Goal: Download file/media

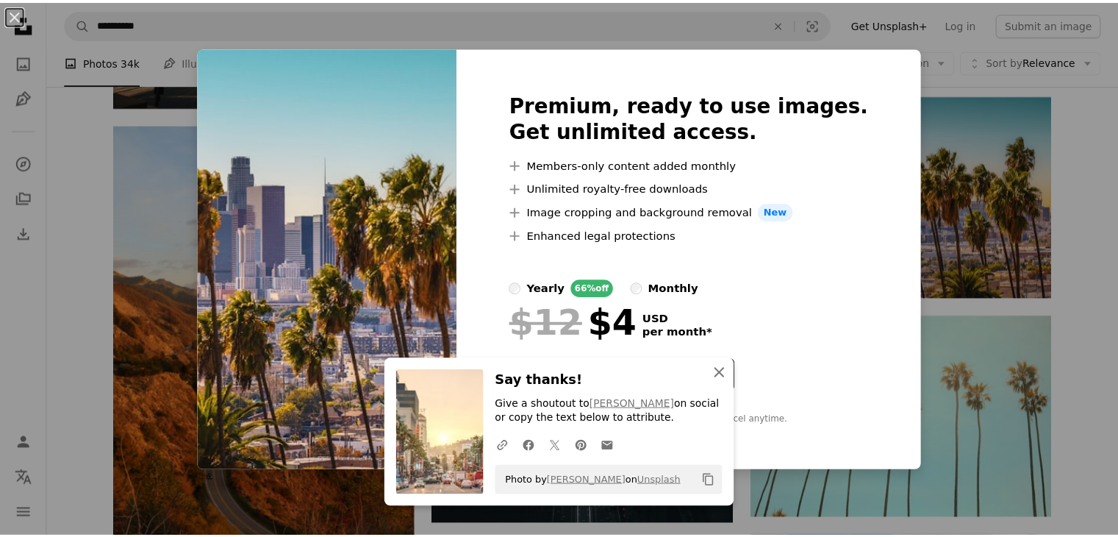
scroll to position [1403, 0]
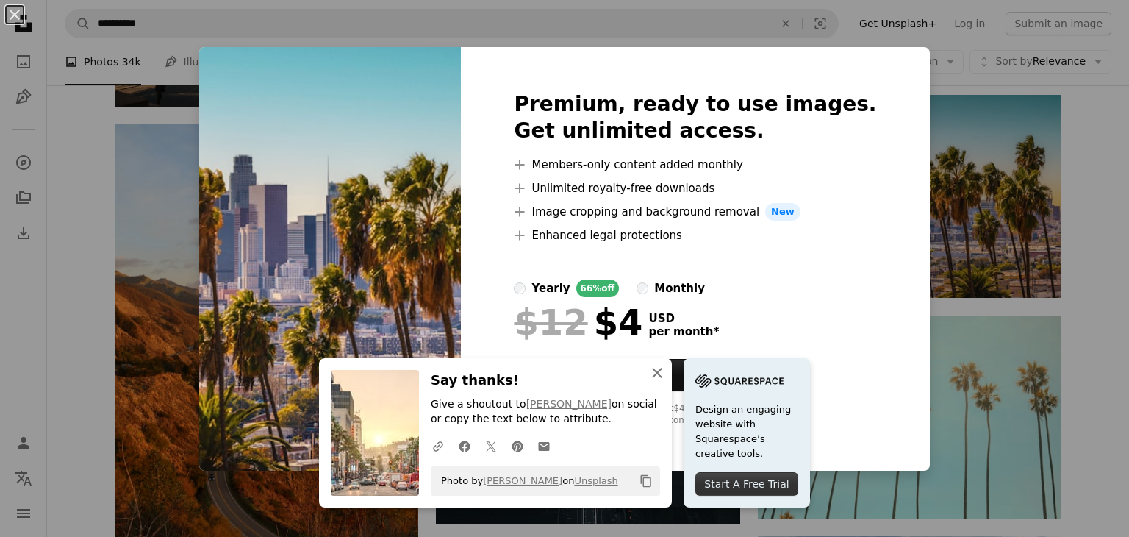
click at [726, 373] on img at bounding box center [739, 381] width 88 height 22
click at [652, 371] on icon "button" at bounding box center [657, 373] width 10 height 10
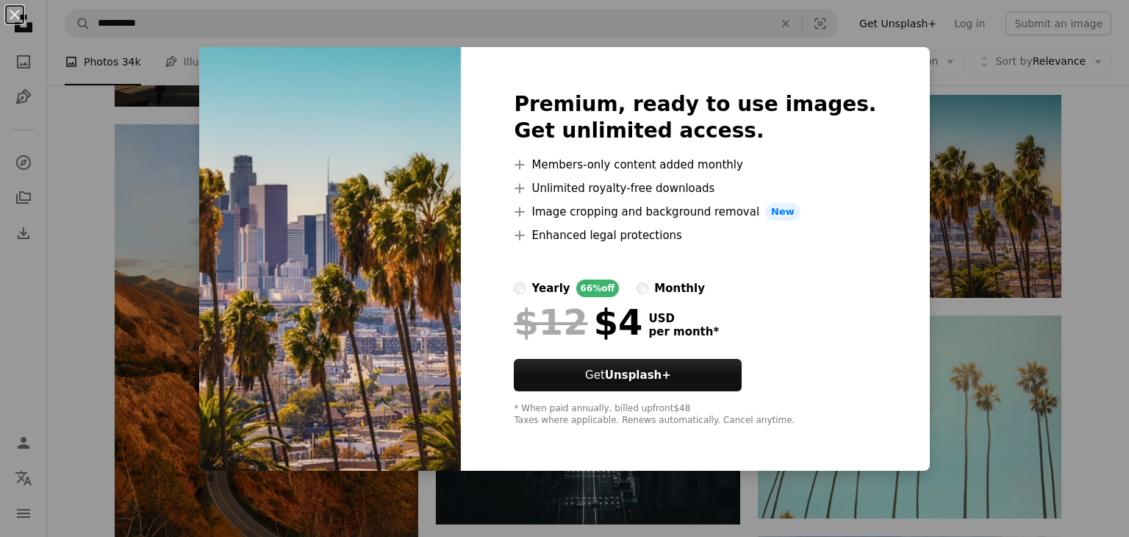
click at [1076, 203] on div "An X shape Premium, ready to use images. Get unlimited access. A plus sign Memb…" at bounding box center [564, 268] width 1129 height 537
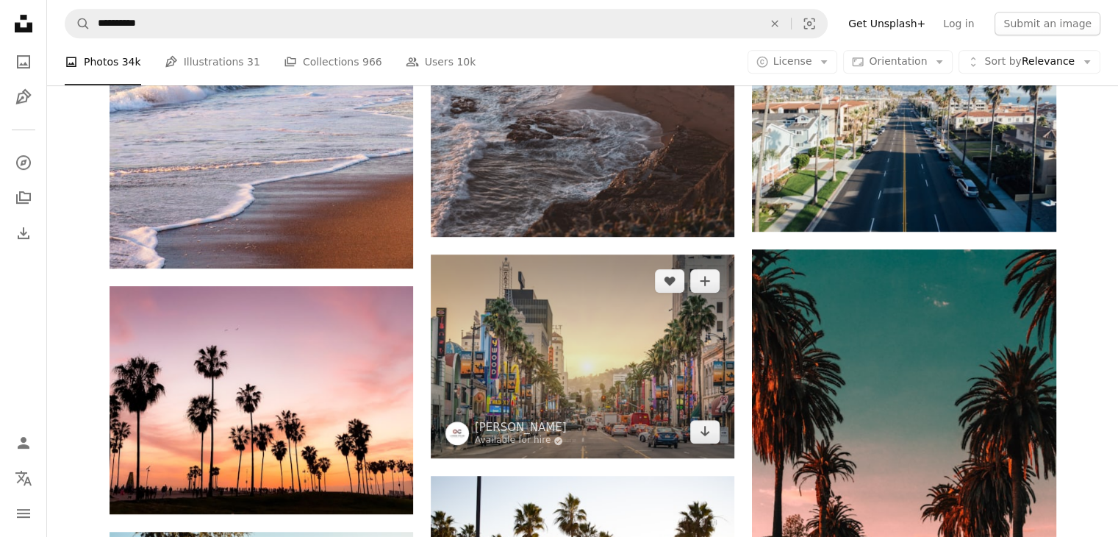
scroll to position [803, 0]
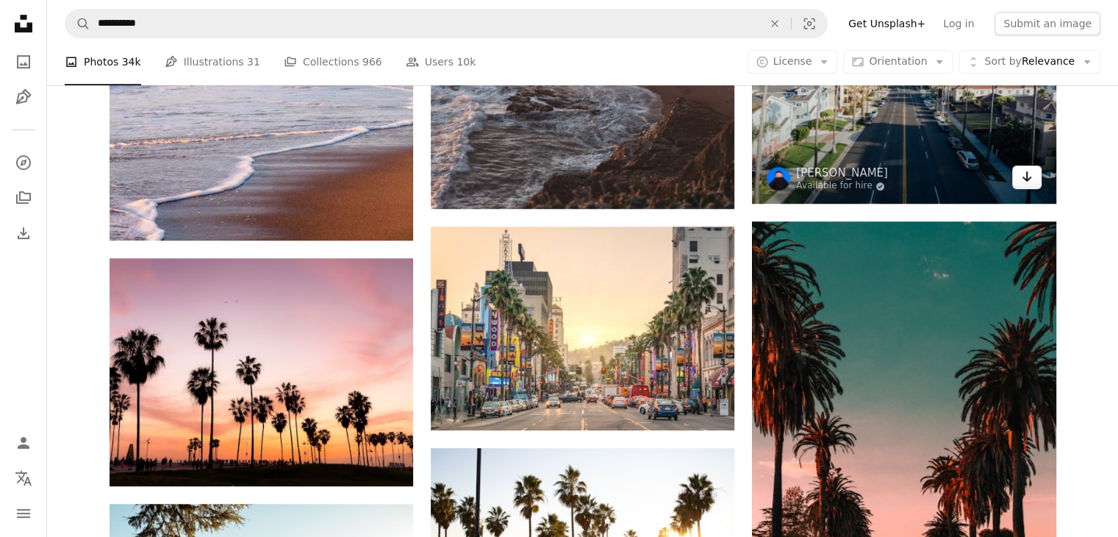
click at [1026, 184] on icon "Arrow pointing down" at bounding box center [1027, 177] width 12 height 18
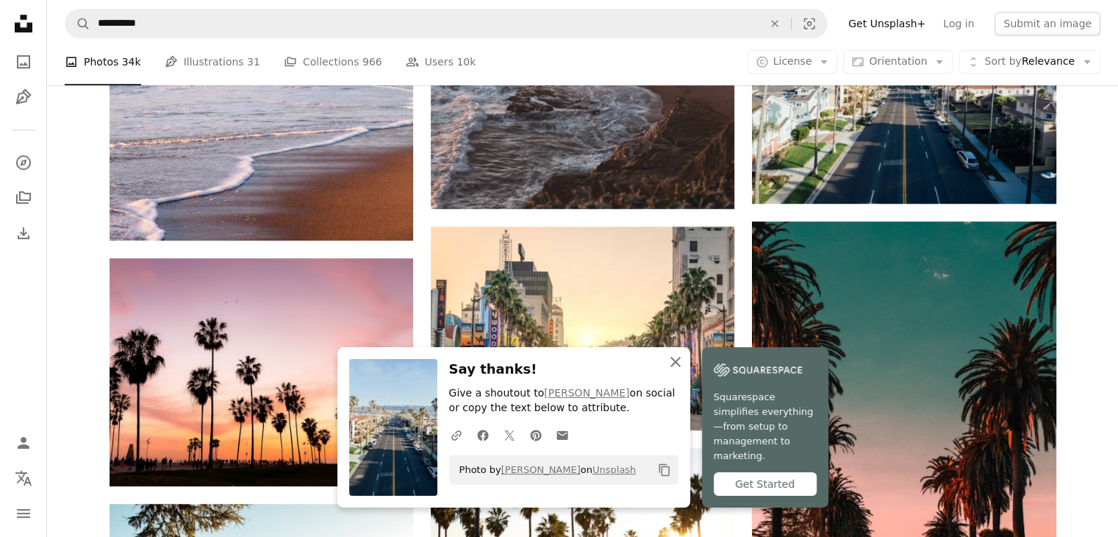
click at [671, 371] on icon "An X shape" at bounding box center [676, 362] width 18 height 18
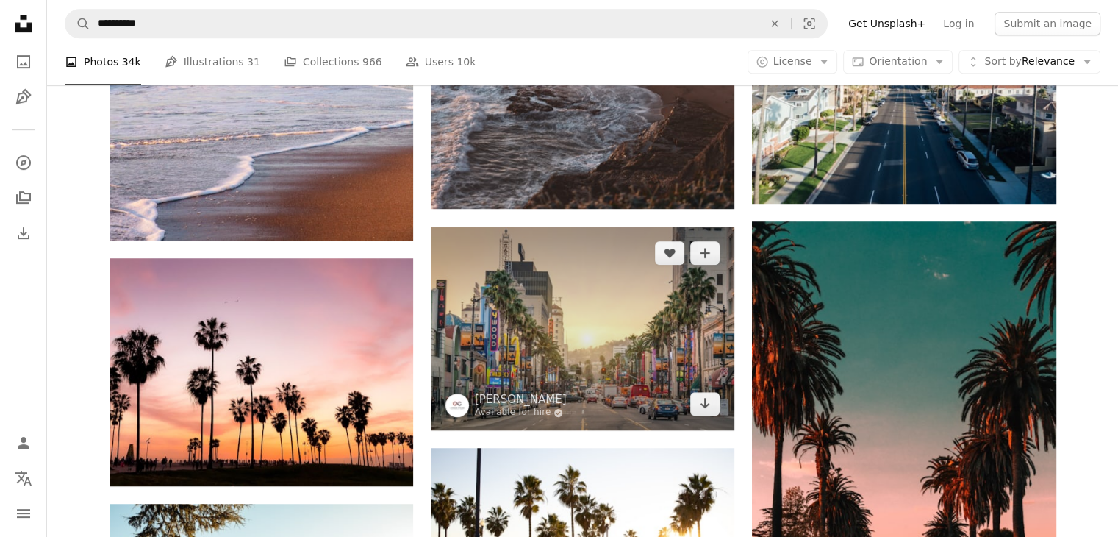
scroll to position [0, 0]
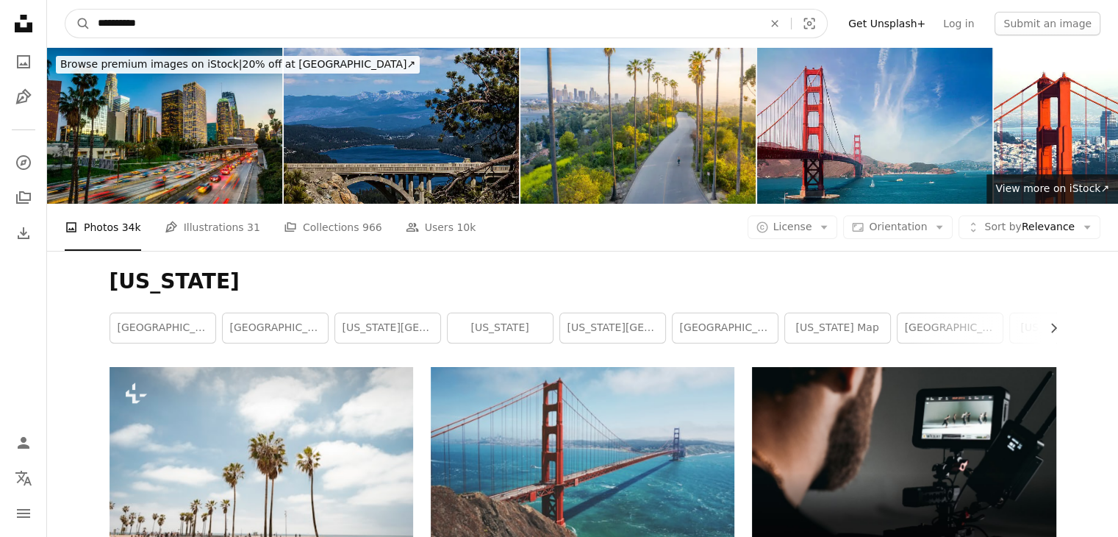
click at [228, 24] on input "**********" at bounding box center [424, 24] width 668 height 28
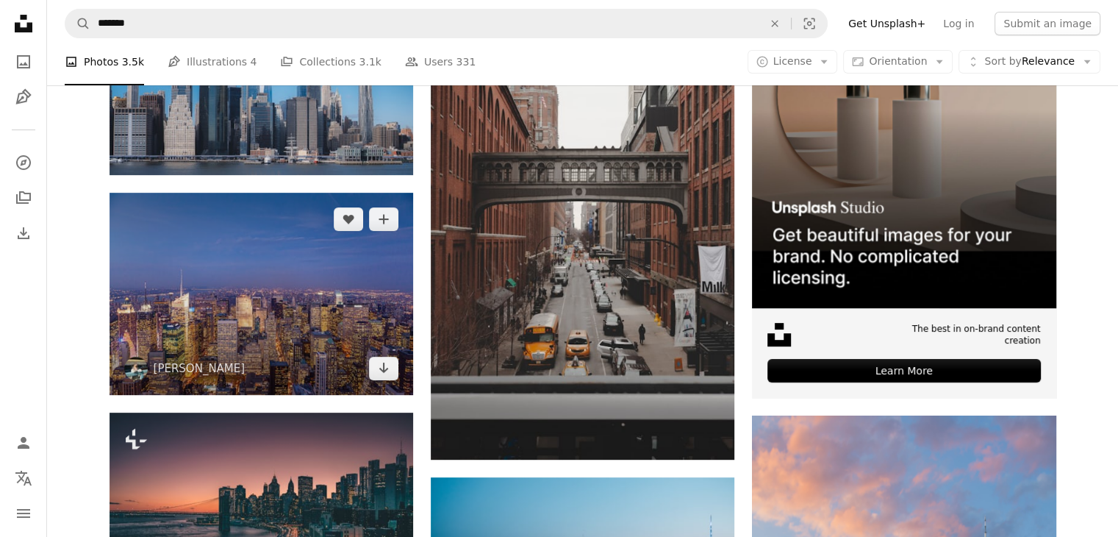
scroll to position [362, 0]
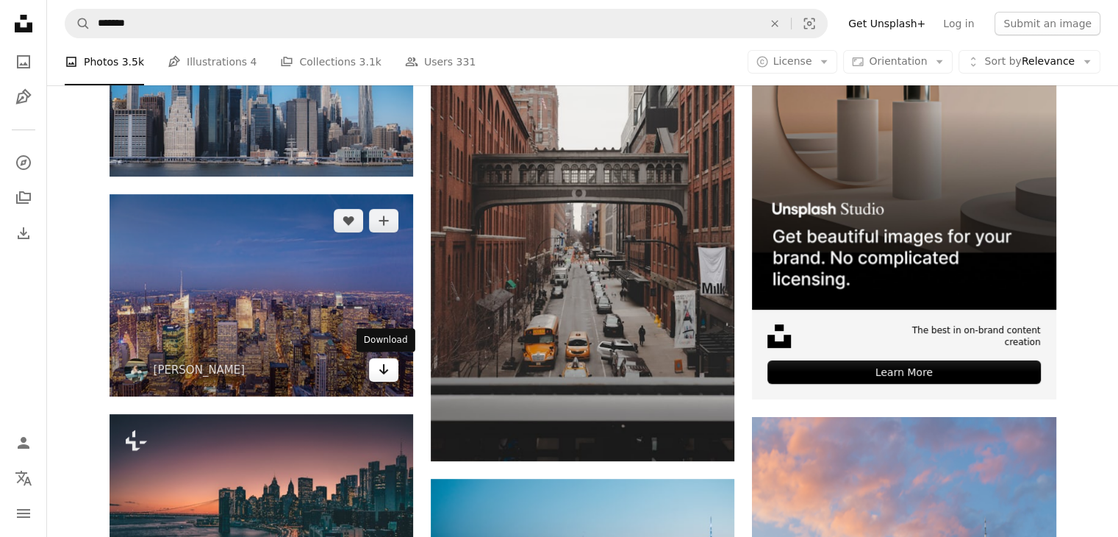
click at [379, 369] on icon "Arrow pointing down" at bounding box center [384, 369] width 12 height 18
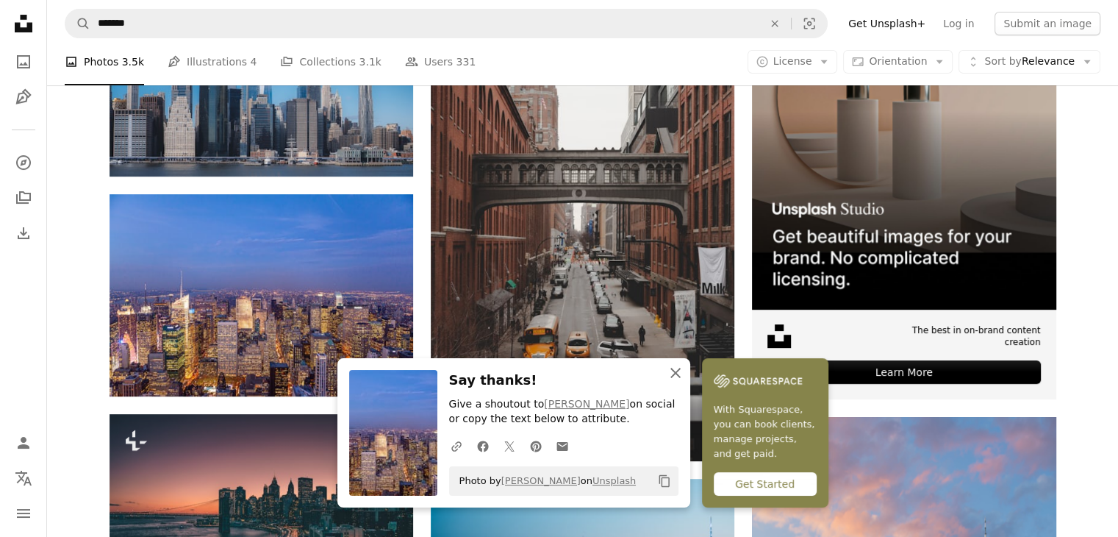
click at [679, 377] on icon "button" at bounding box center [675, 373] width 10 height 10
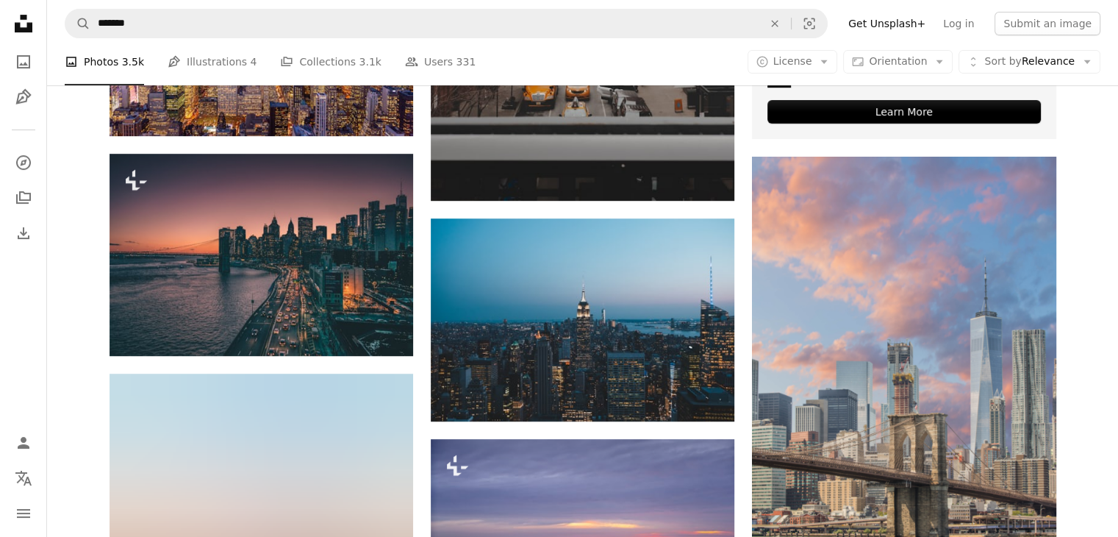
scroll to position [623, 0]
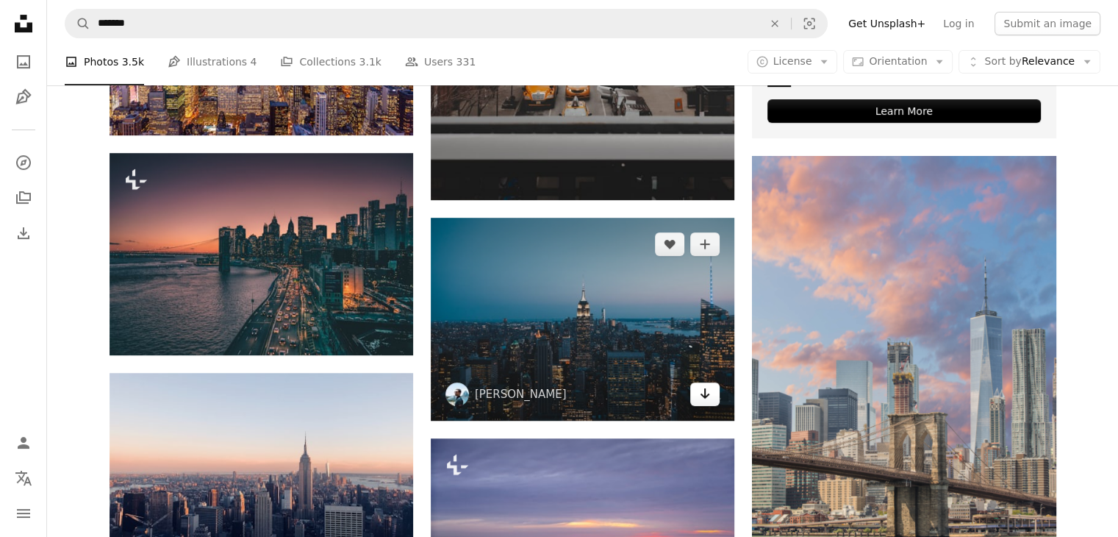
click at [709, 400] on icon "Arrow pointing down" at bounding box center [705, 393] width 12 height 18
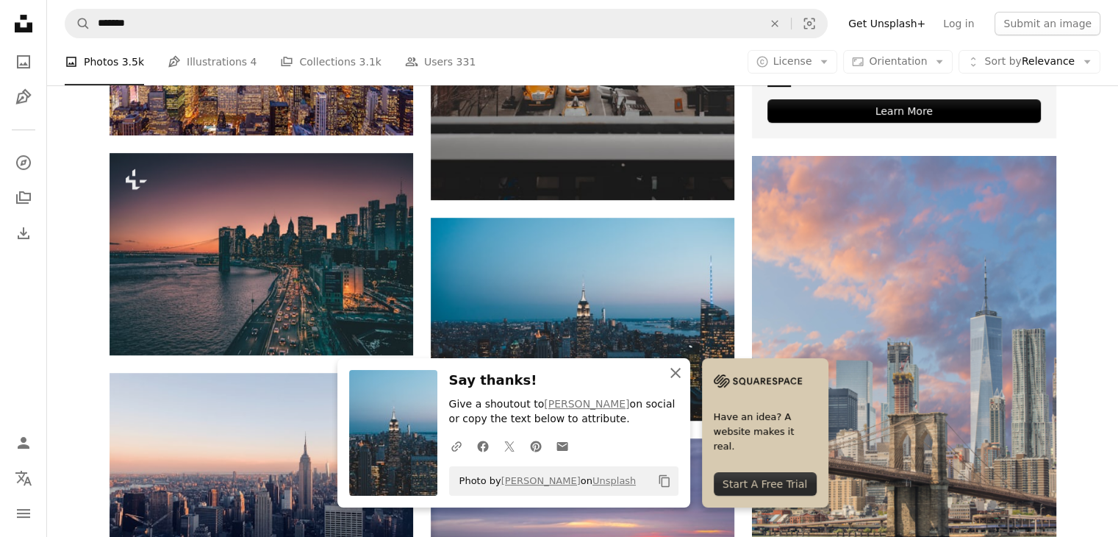
click at [679, 376] on icon "button" at bounding box center [675, 373] width 10 height 10
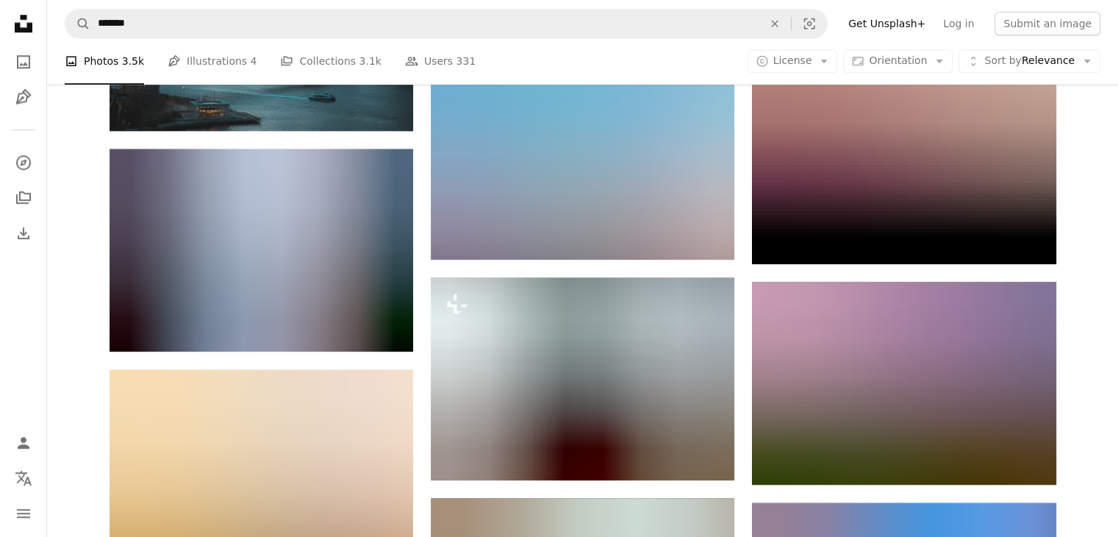
scroll to position [1444, 0]
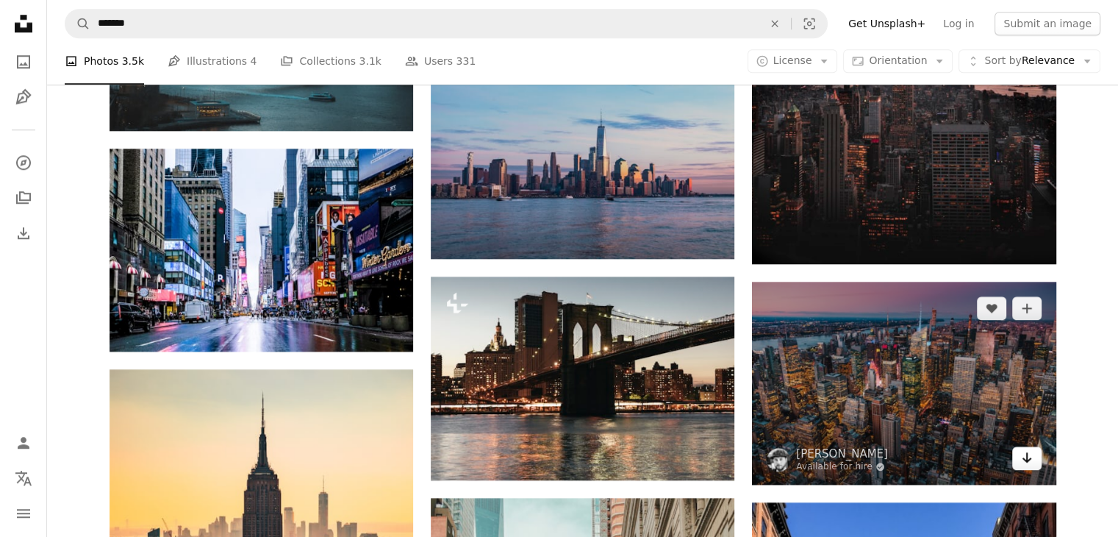
click at [1027, 457] on icon "Arrow pointing down" at bounding box center [1027, 457] width 12 height 18
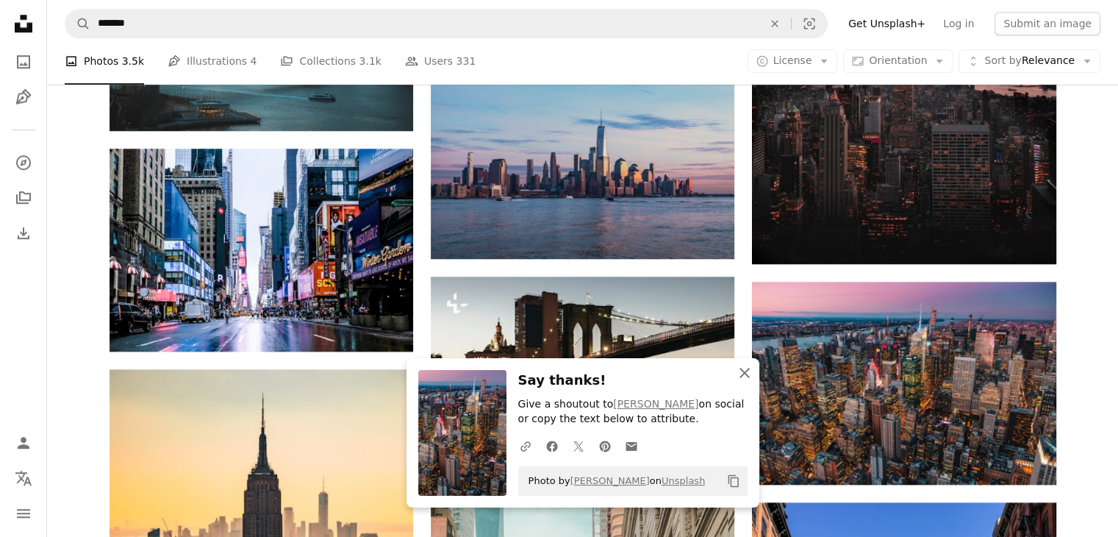
click at [748, 376] on icon "button" at bounding box center [745, 373] width 10 height 10
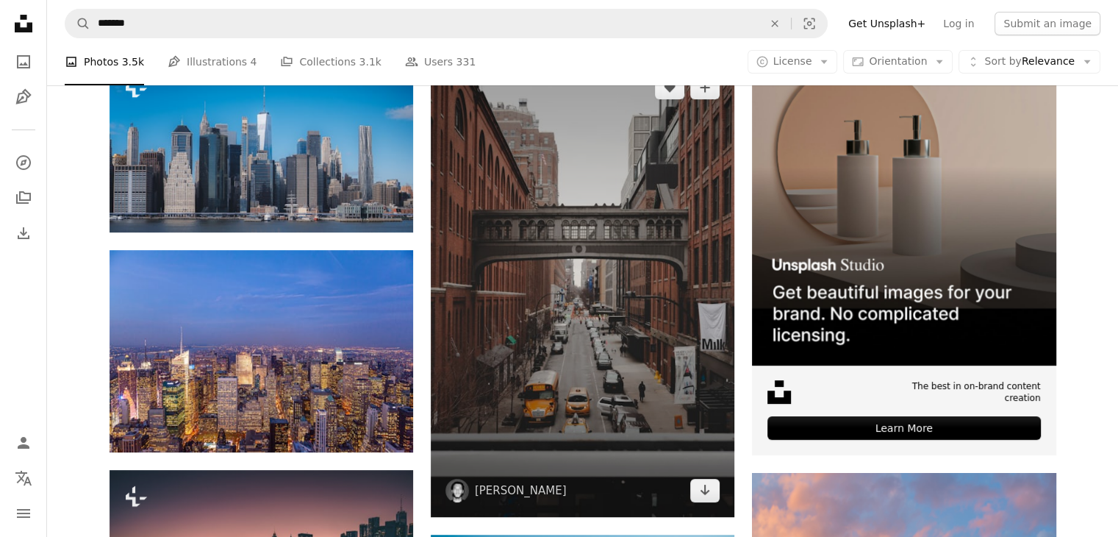
scroll to position [238, 0]
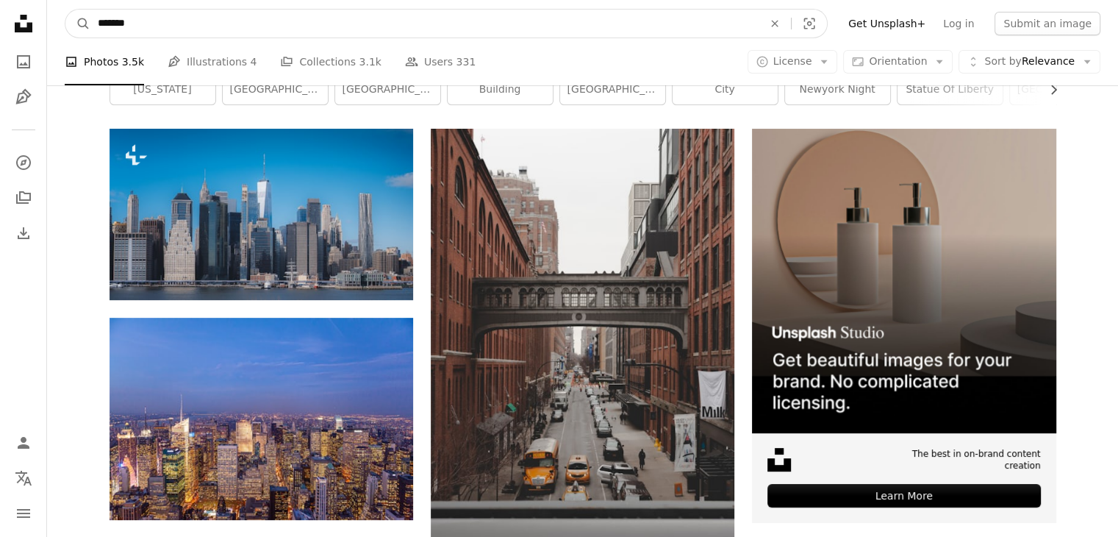
click at [390, 25] on input "*******" at bounding box center [424, 24] width 668 height 28
type input "*"
type input "***"
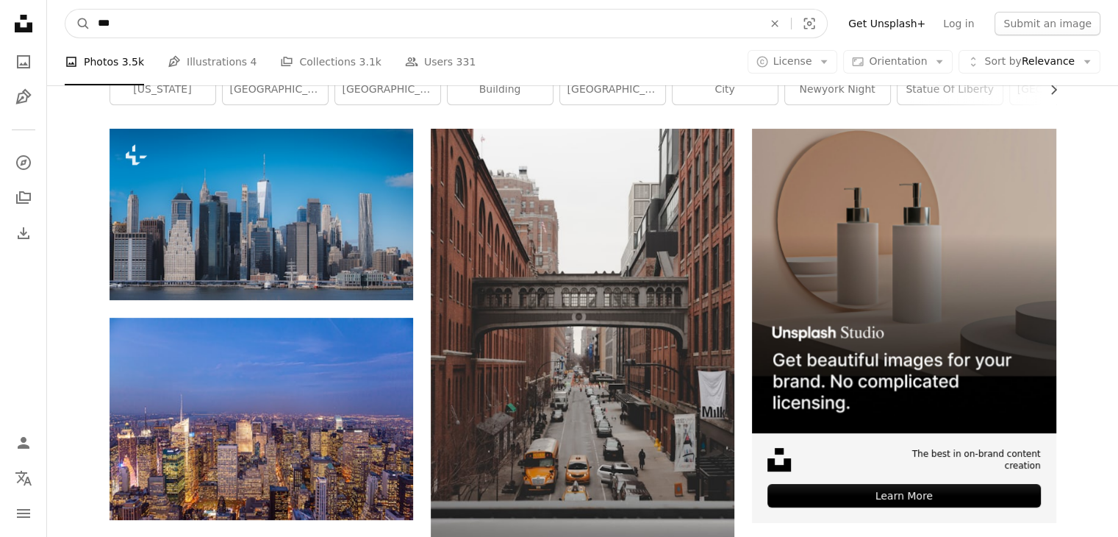
click at [65, 10] on button "A magnifying glass" at bounding box center [77, 24] width 25 height 28
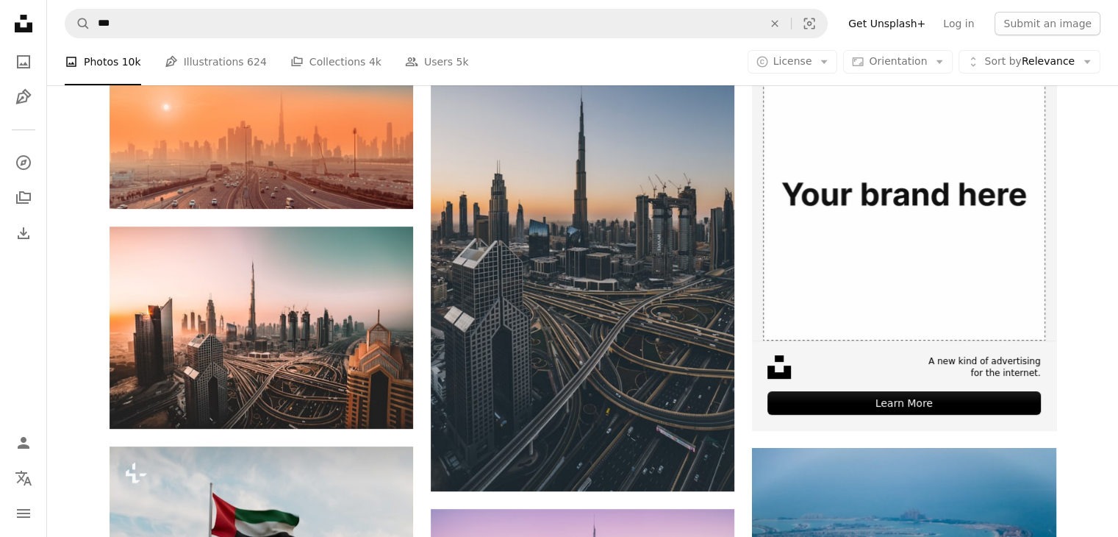
scroll to position [332, 0]
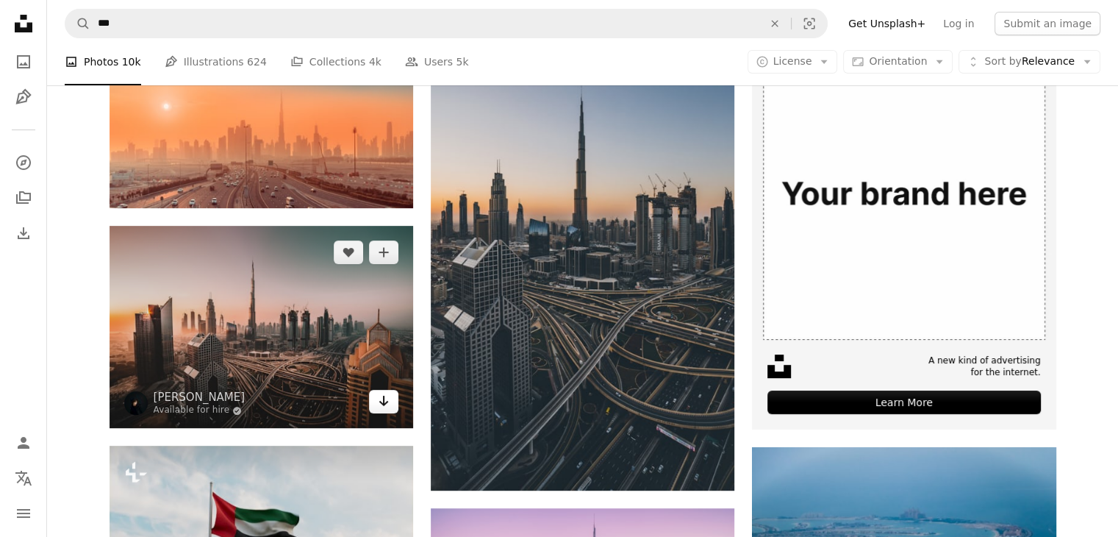
click at [376, 404] on link "Arrow pointing down" at bounding box center [383, 402] width 29 height 24
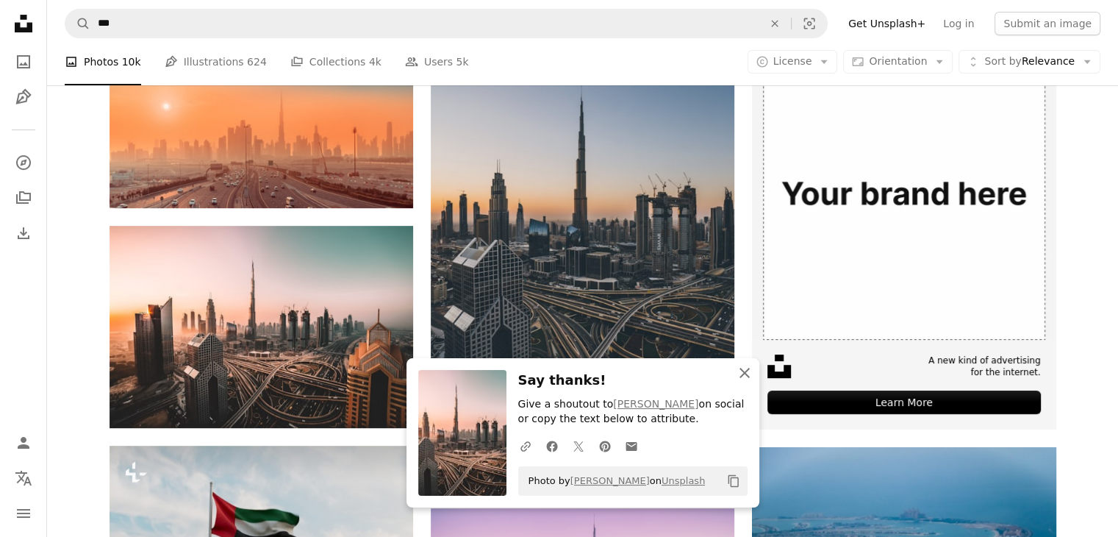
click at [743, 371] on icon "button" at bounding box center [745, 373] width 10 height 10
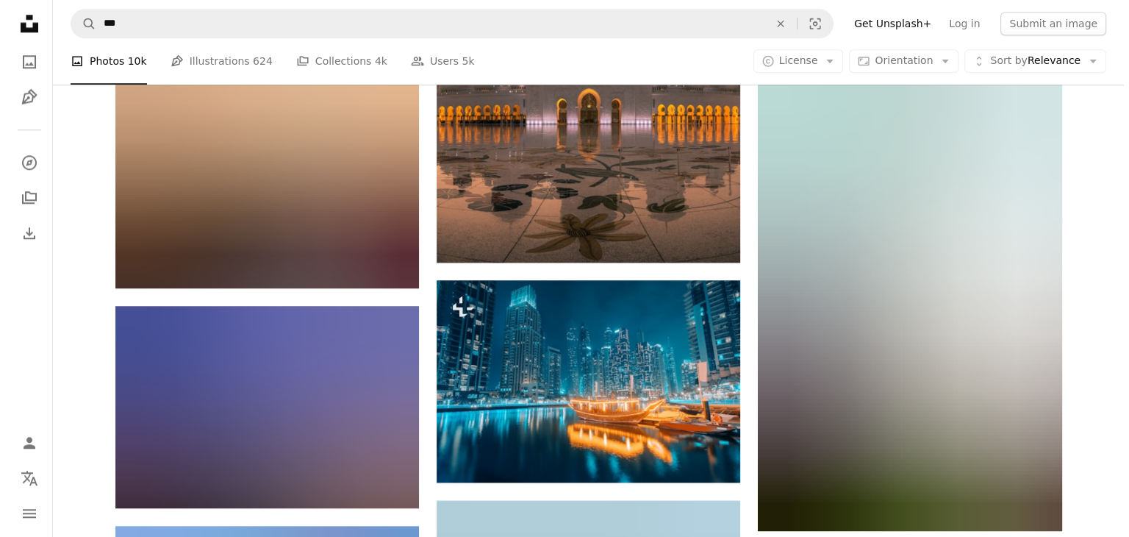
scroll to position [1694, 0]
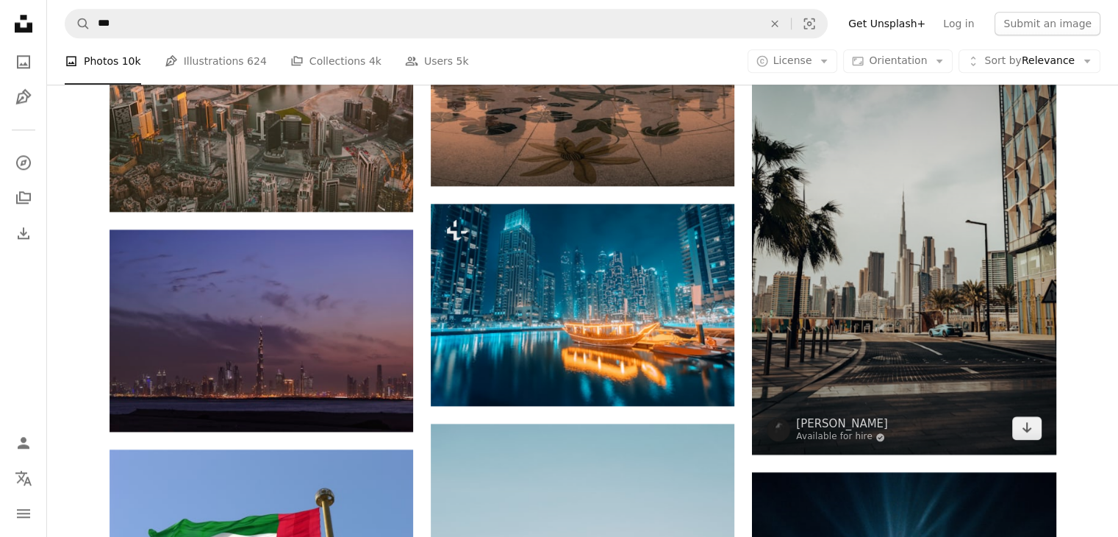
click at [898, 324] on img at bounding box center [904, 227] width 304 height 456
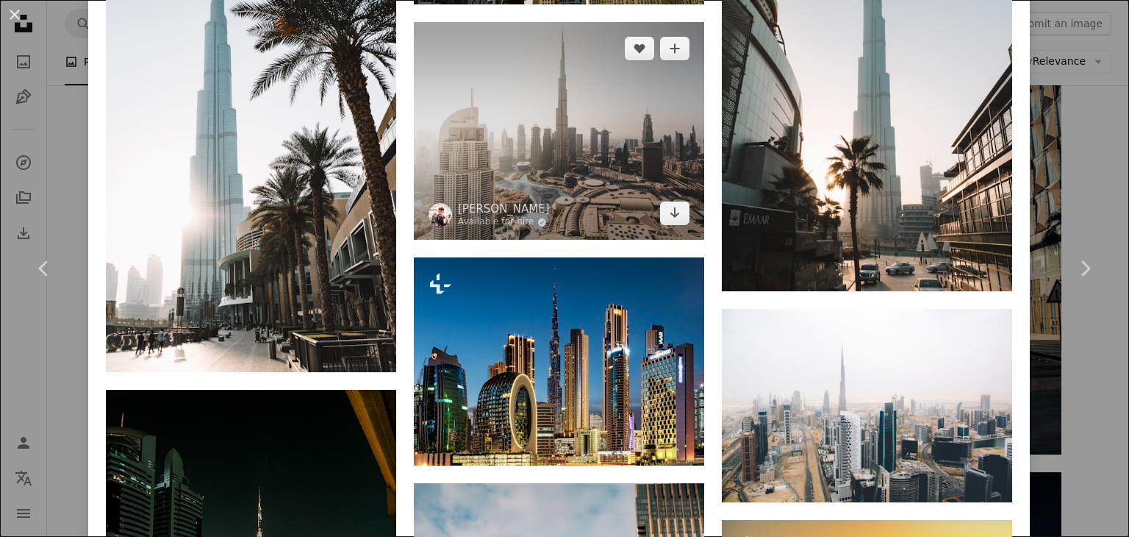
scroll to position [3299, 0]
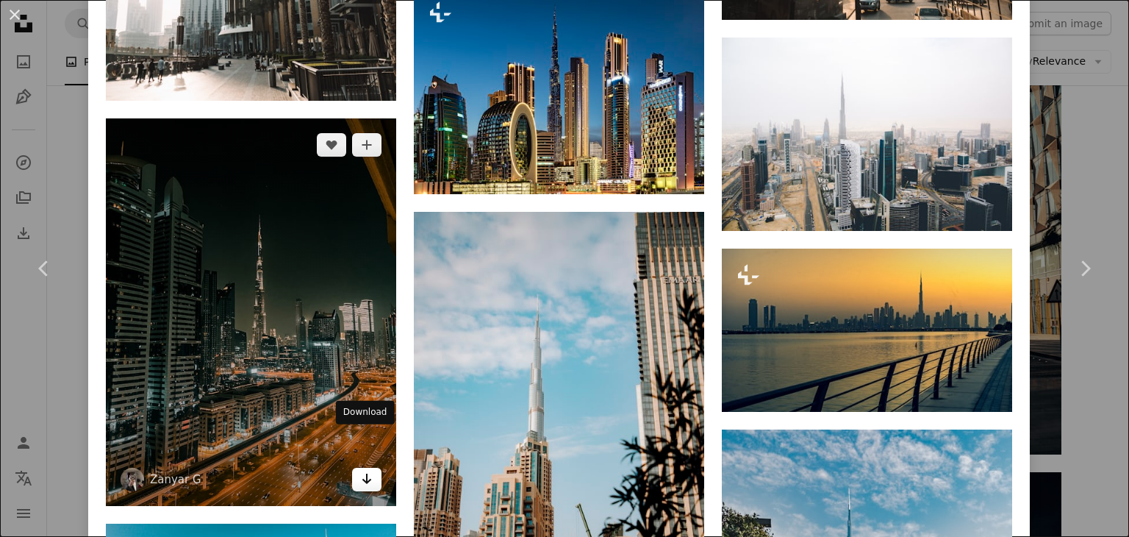
click at [361, 470] on icon "Arrow pointing down" at bounding box center [367, 479] width 12 height 18
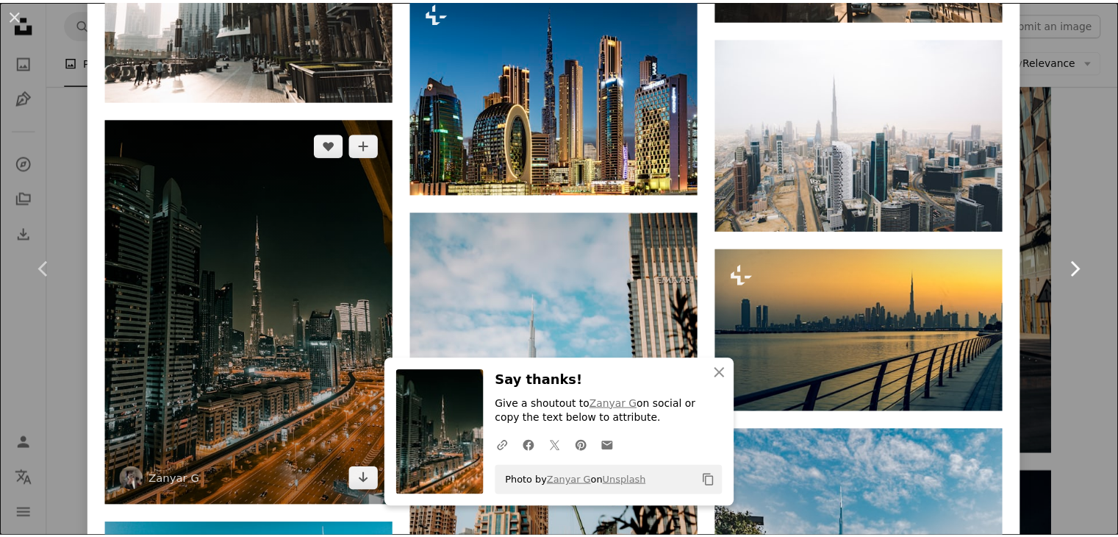
scroll to position [3519, 0]
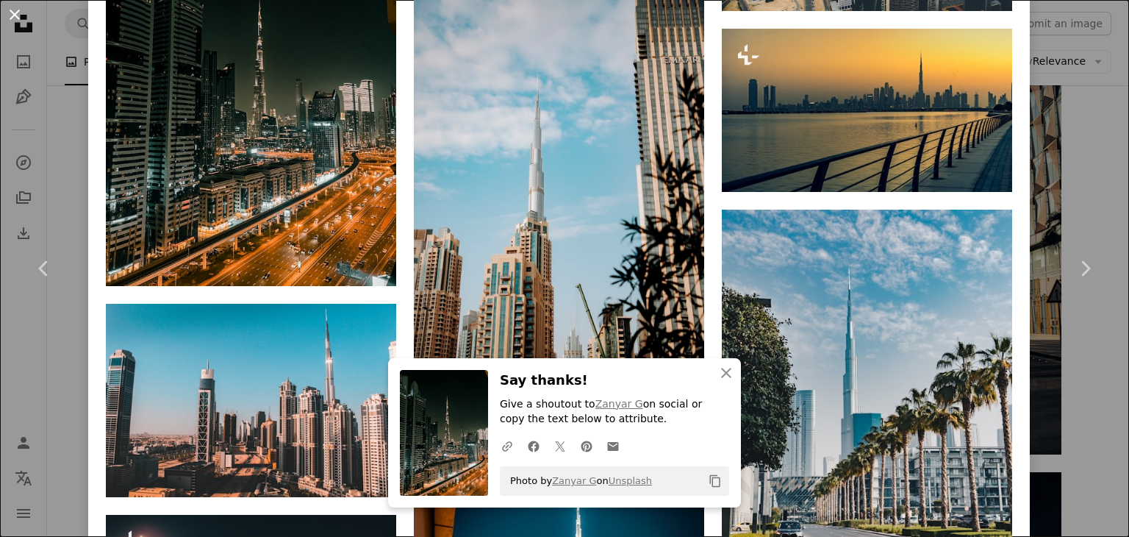
click at [17, 7] on button "An X shape" at bounding box center [15, 15] width 18 height 18
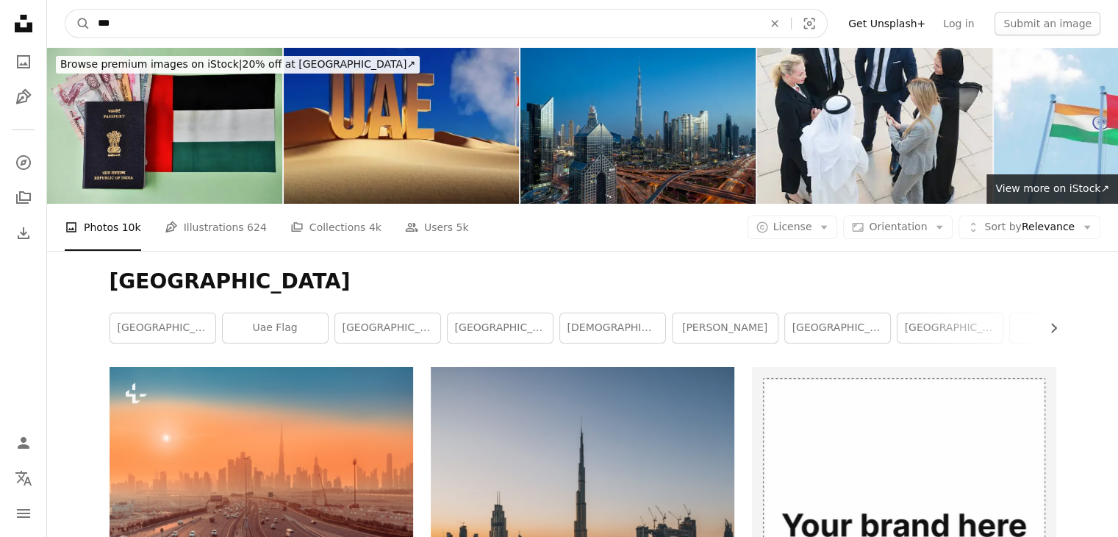
click at [235, 24] on input "***" at bounding box center [424, 24] width 668 height 28
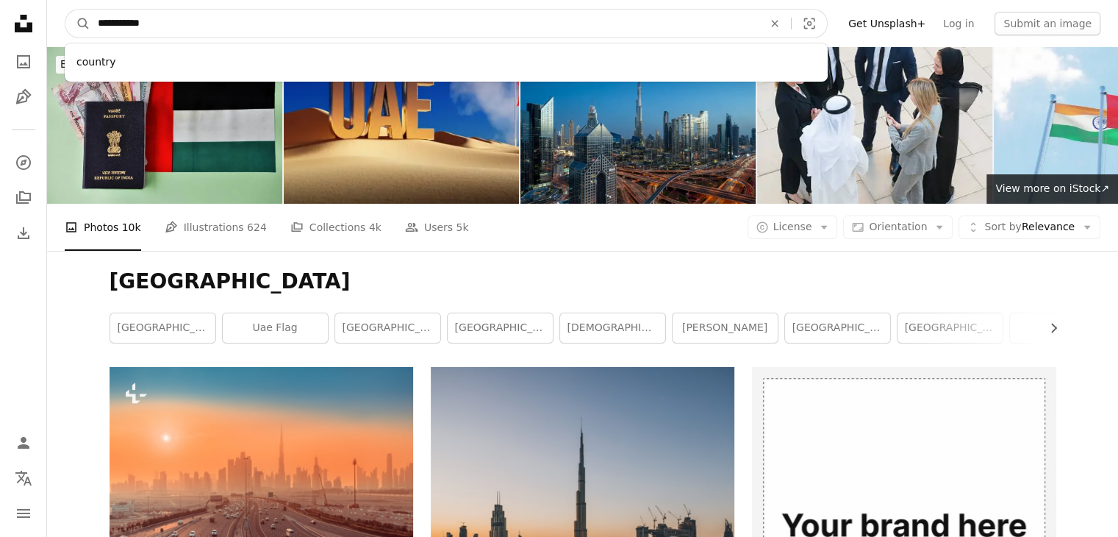
type input "**********"
click at [65, 10] on button "A magnifying glass" at bounding box center [77, 24] width 25 height 28
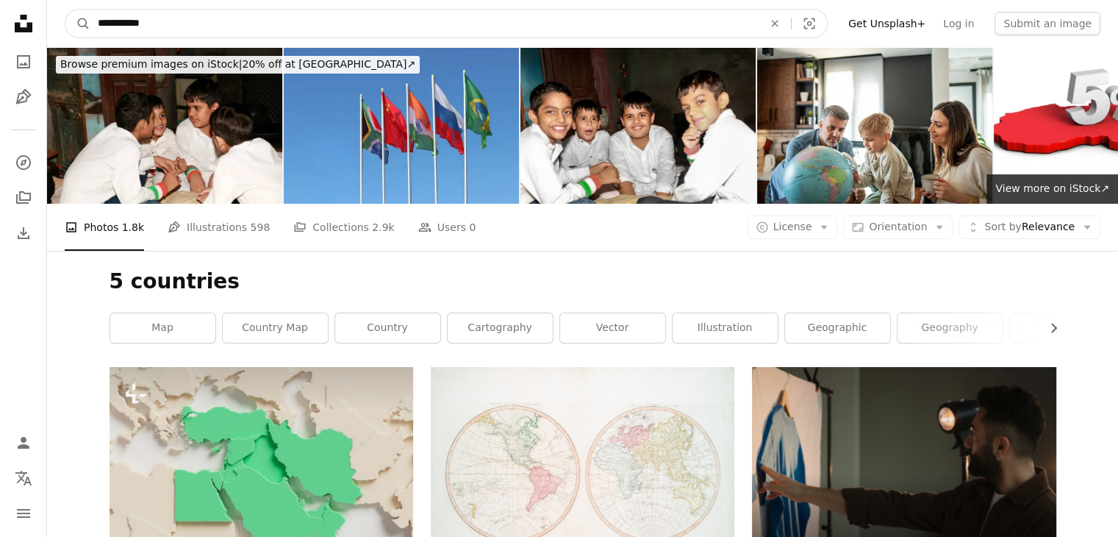
click at [194, 25] on input "**********" at bounding box center [424, 24] width 668 height 28
type input "**********"
click button "A magnifying glass" at bounding box center [77, 24] width 25 height 28
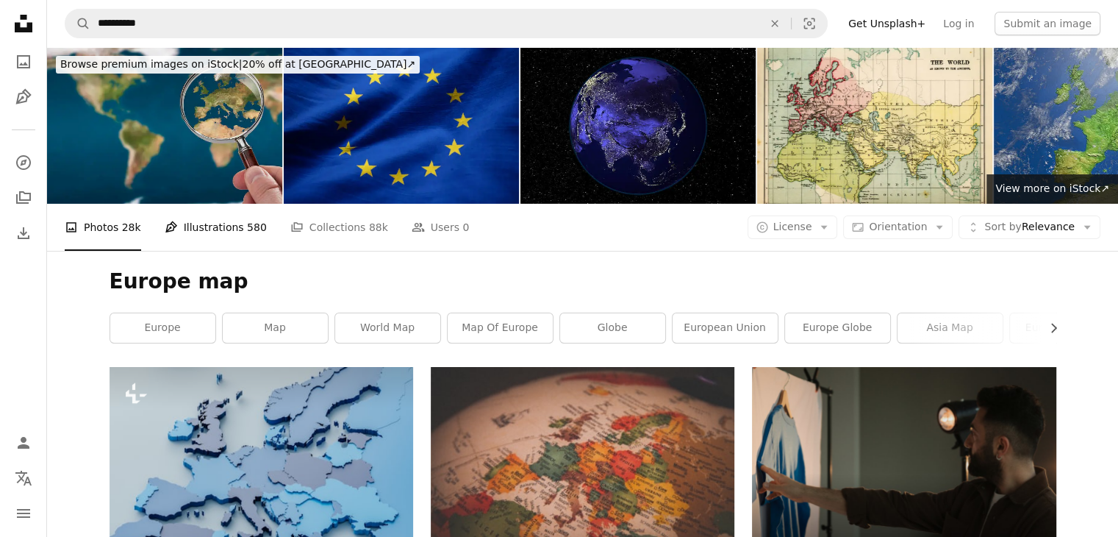
click at [179, 214] on link "Pen Tool Illustrations 580" at bounding box center [216, 227] width 102 height 47
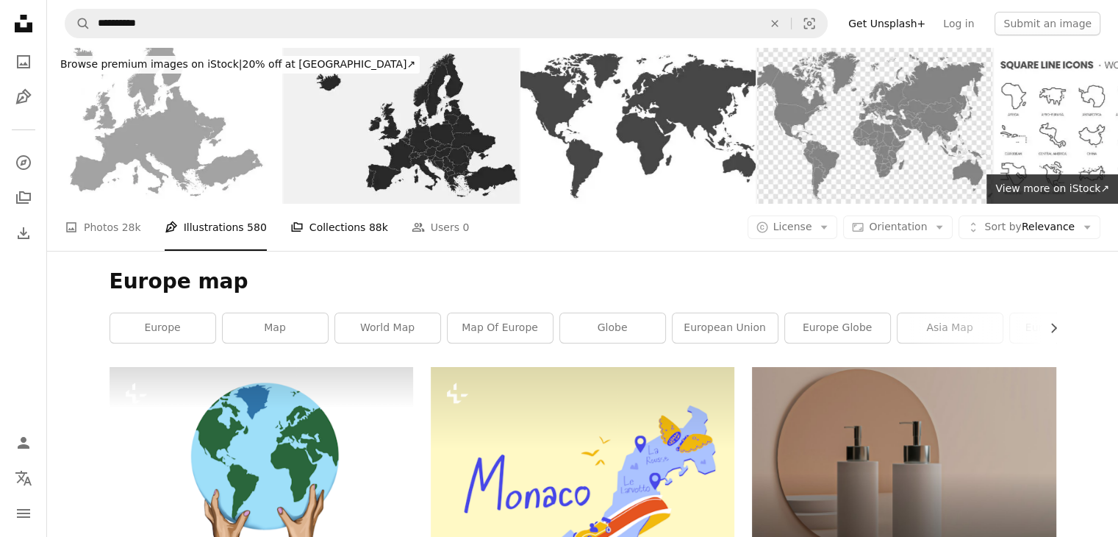
click at [293, 224] on link "A stack of folders Collections 88k" at bounding box center [339, 227] width 98 height 47
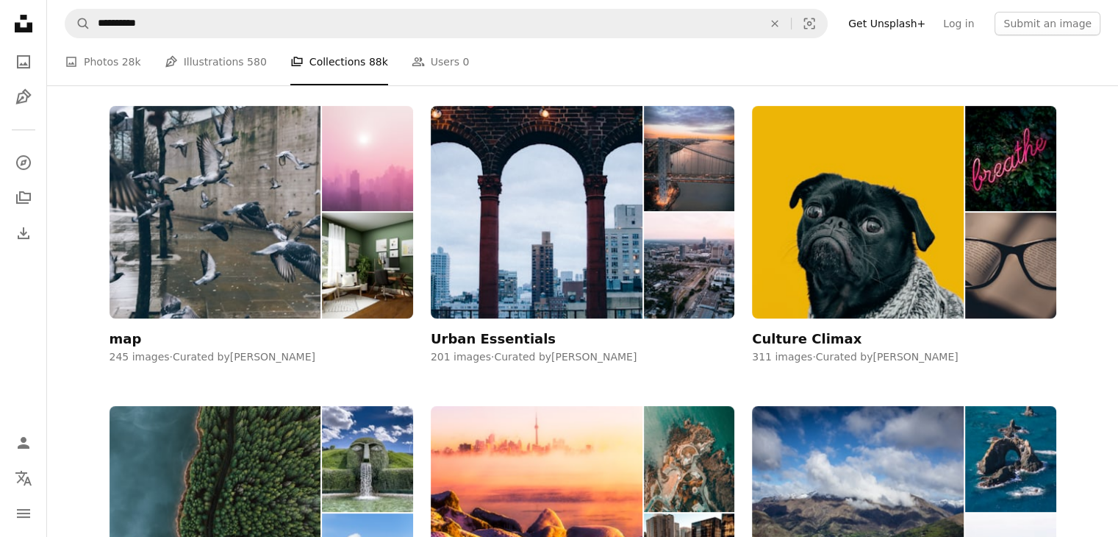
scroll to position [582, 0]
